Goal: Information Seeking & Learning: Learn about a topic

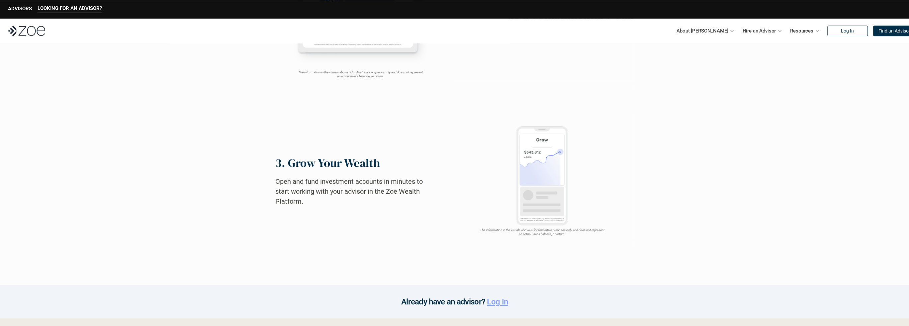
scroll to position [539, 0]
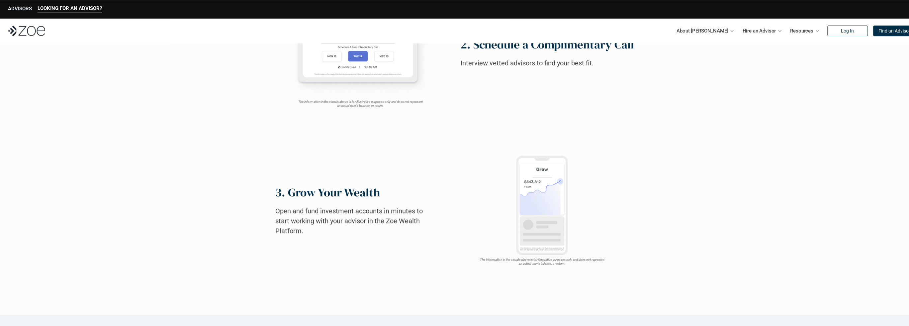
click at [19, 8] on p "ADVISORS" at bounding box center [20, 9] width 24 height 6
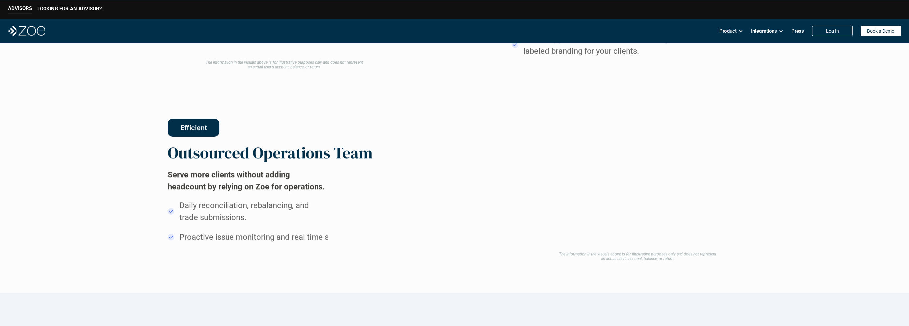
scroll to position [562, 0]
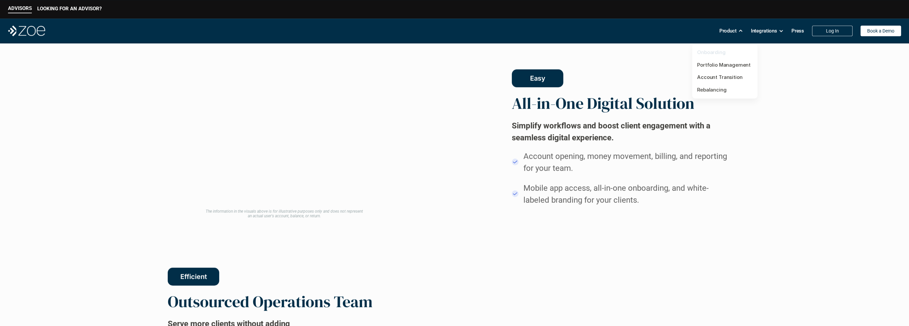
click at [712, 54] on link "Onboarding" at bounding box center [711, 52] width 29 height 6
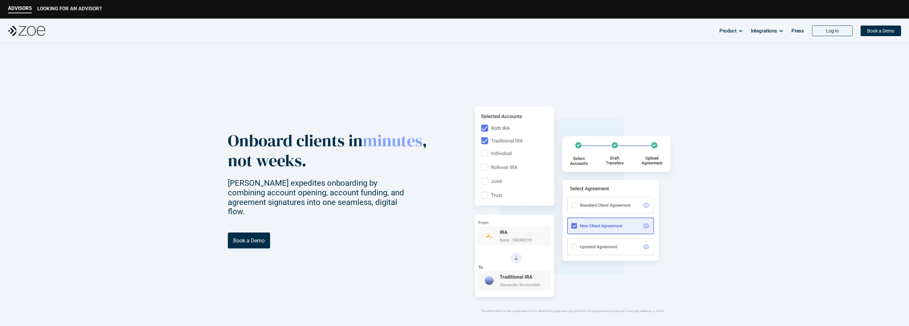
click at [56, 9] on p "LOOKING FOR AN ADVISOR?" at bounding box center [69, 9] width 64 height 6
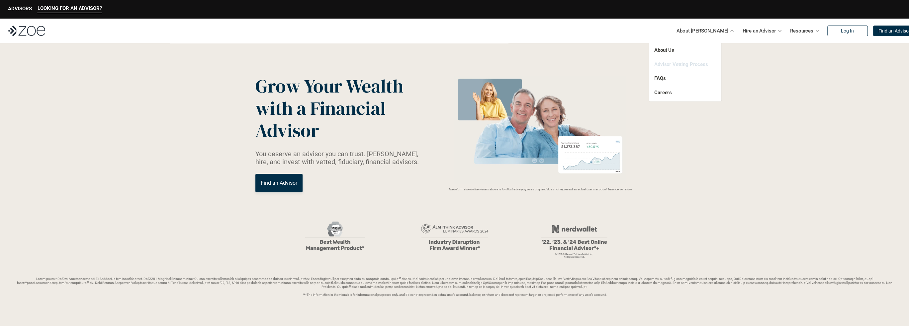
click at [695, 65] on link "Advisor Vetting Process" at bounding box center [681, 64] width 54 height 6
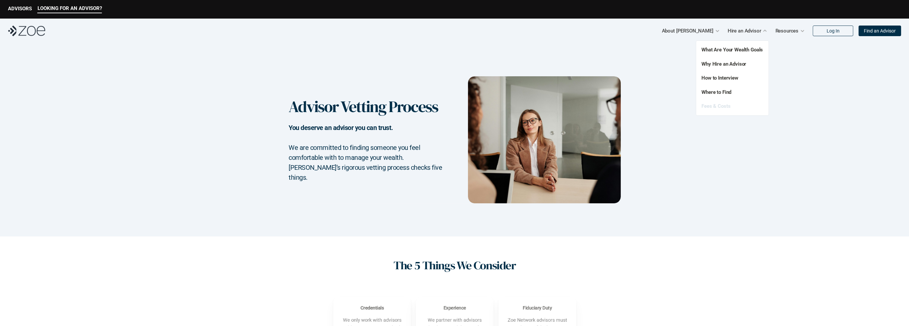
click at [712, 105] on link "Fees & Costs" at bounding box center [715, 106] width 29 height 6
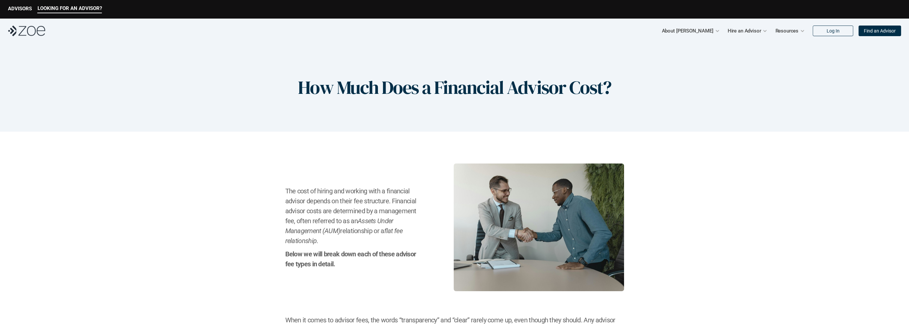
click at [712, 105] on div "How Much Does a Financial Advisor Cost?" at bounding box center [454, 87] width 909 height 89
click at [12, 8] on p "ADVISORS" at bounding box center [20, 9] width 24 height 6
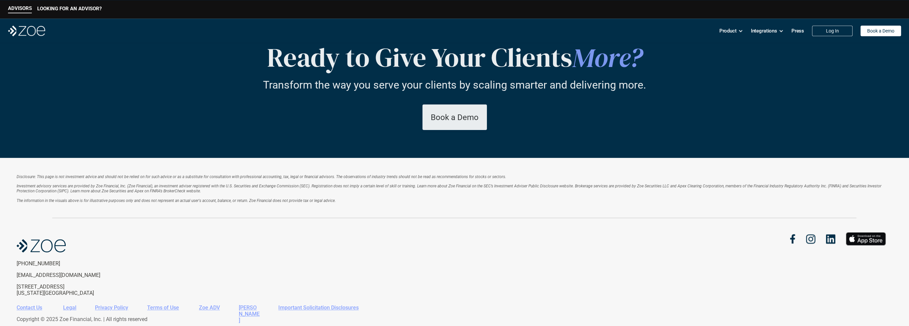
scroll to position [1227, 0]
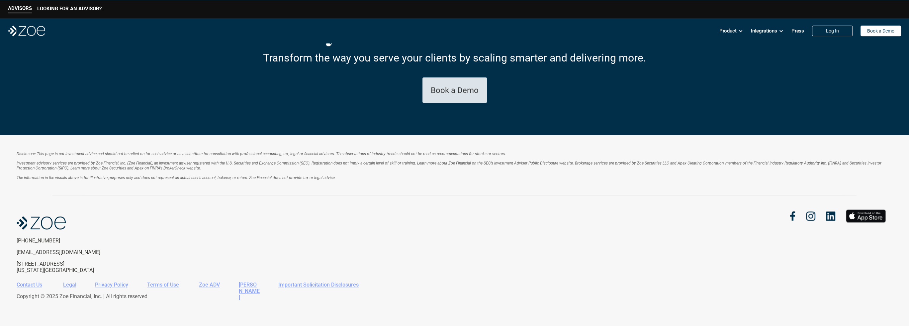
click at [442, 87] on p "Book a Demo" at bounding box center [455, 91] width 48 height 10
